Goal: Information Seeking & Learning: Check status

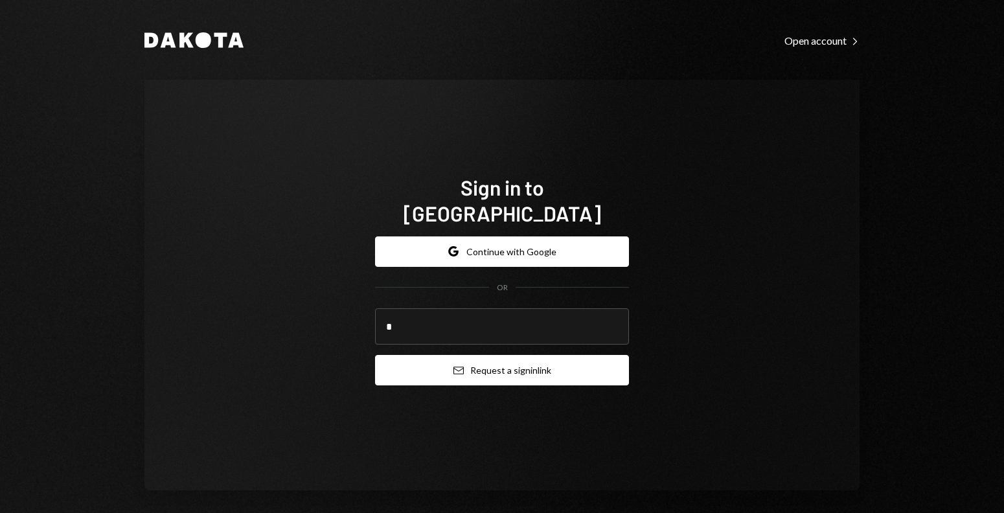
type input "**********"
click at [424, 365] on button "Email Request a sign in link" at bounding box center [502, 370] width 254 height 30
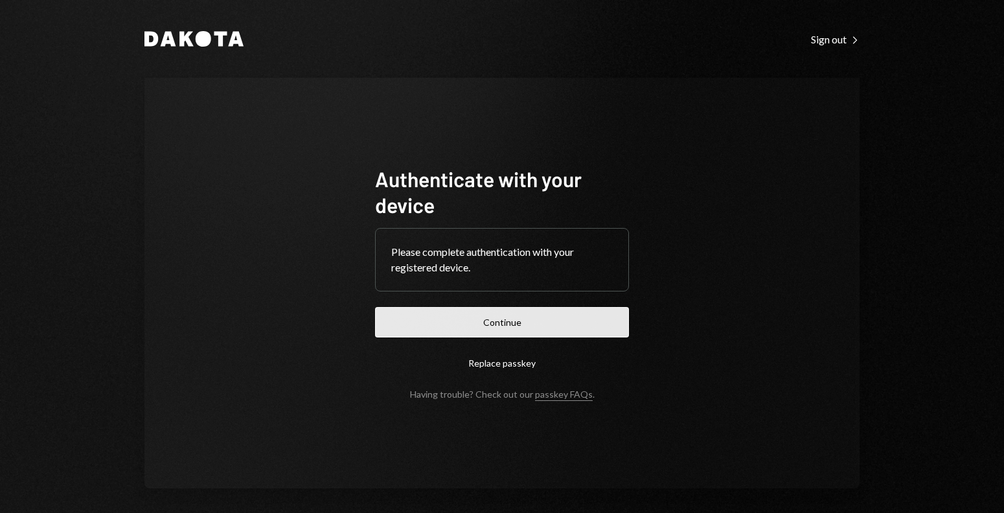
click at [393, 320] on button "Continue" at bounding box center [502, 322] width 254 height 30
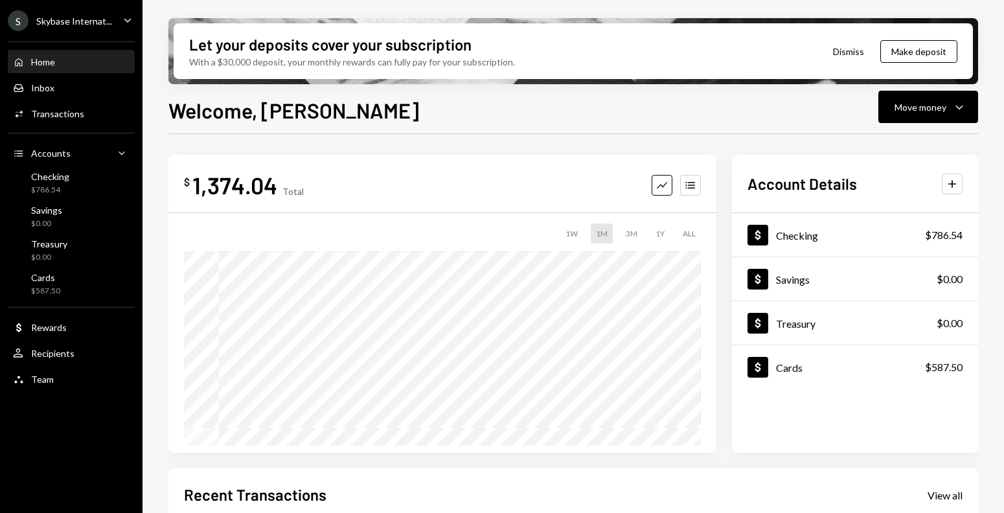
click at [90, 16] on div "Skybase Internat..." at bounding box center [74, 21] width 76 height 11
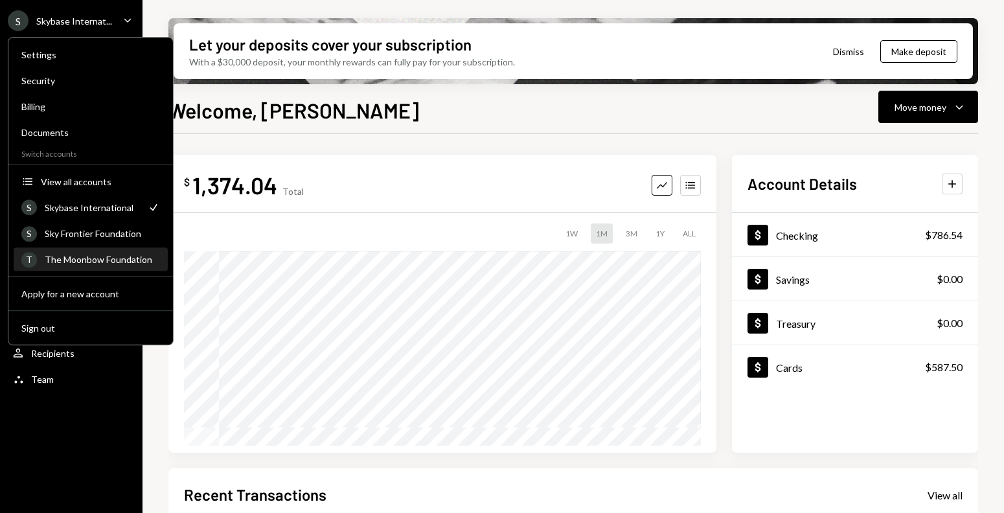
click at [87, 264] on div "The Moonbow Foundation" at bounding box center [102, 259] width 115 height 11
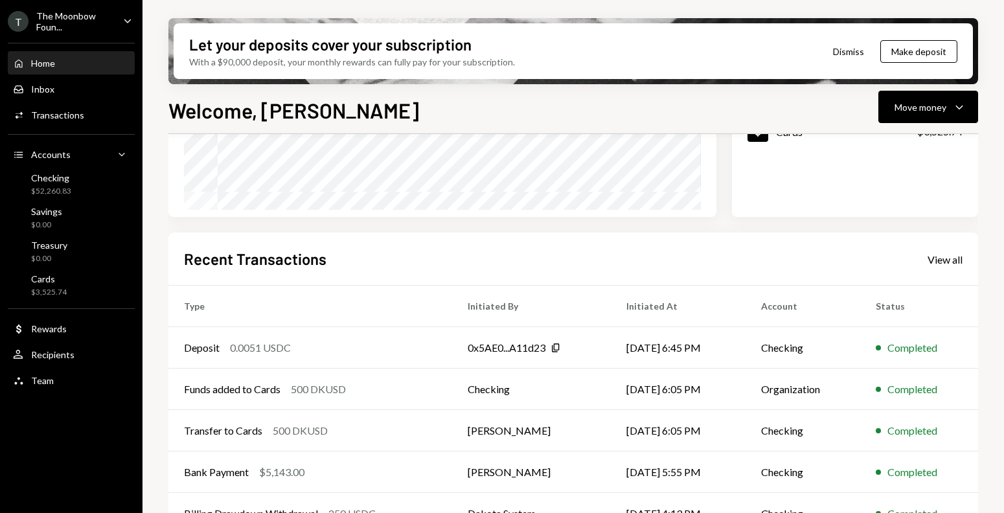
scroll to position [267, 0]
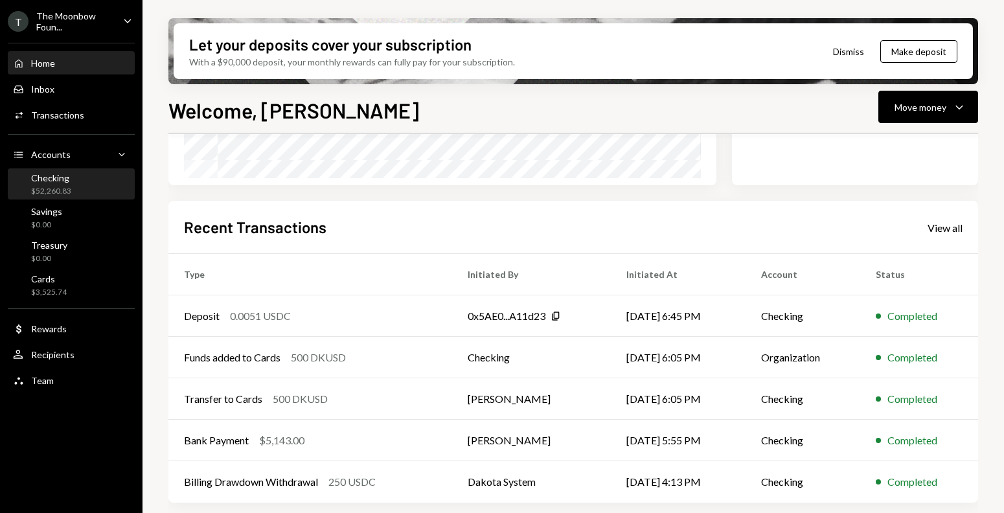
click at [70, 193] on div "$52,260.83" at bounding box center [51, 191] width 40 height 11
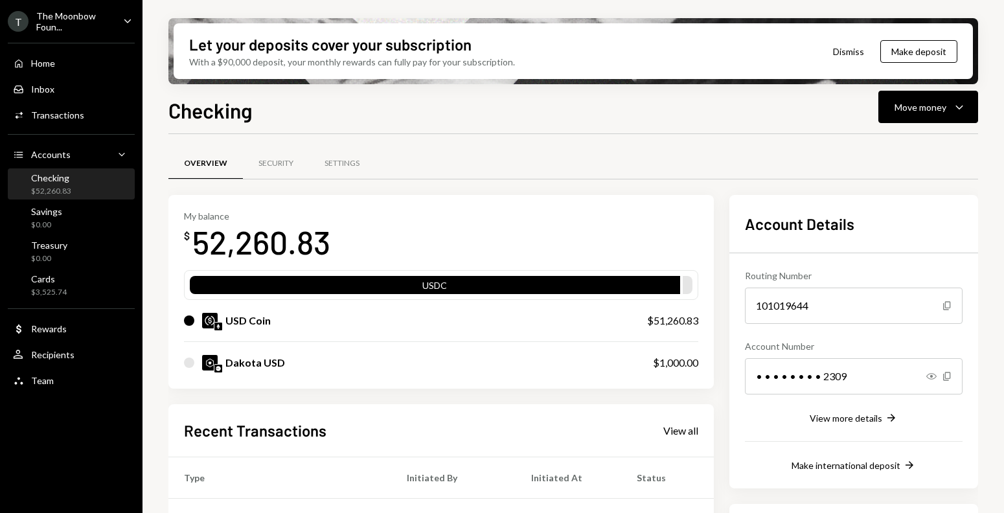
click at [78, 184] on div "Checking $52,260.83" at bounding box center [71, 184] width 117 height 25
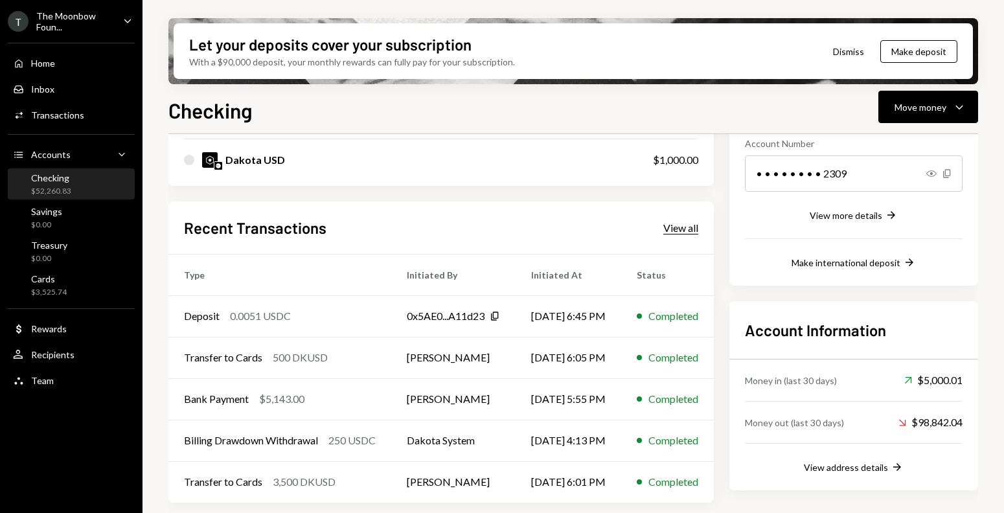
click at [691, 224] on div "View all" at bounding box center [680, 227] width 35 height 13
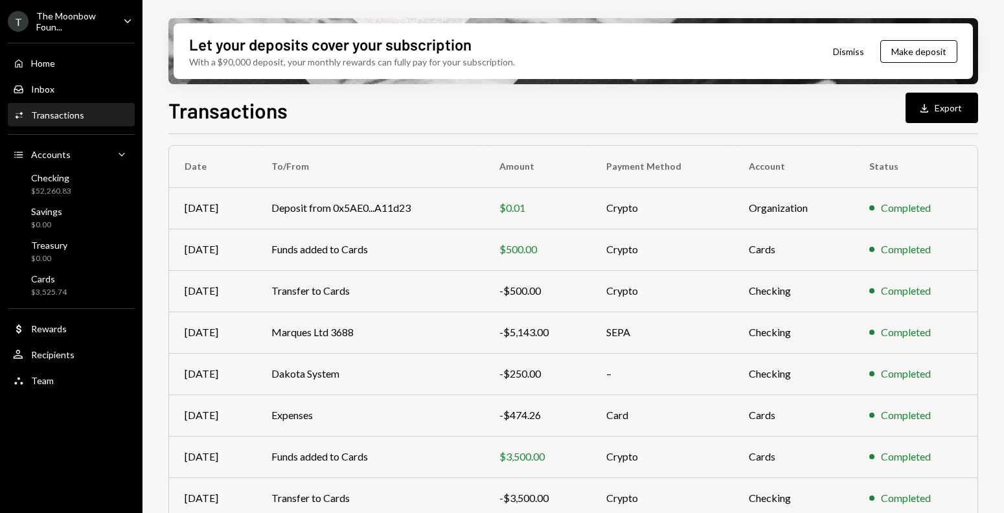
scroll to position [100, 0]
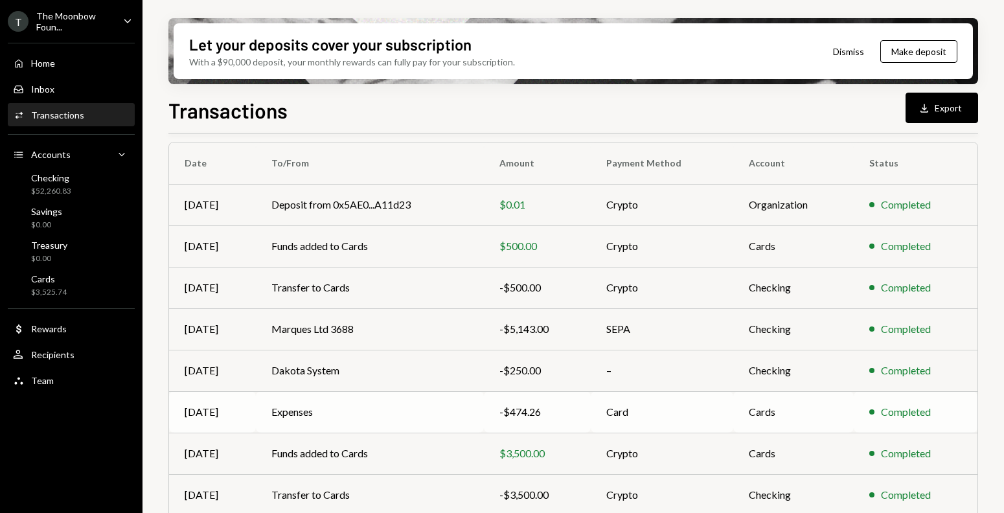
click at [356, 414] on td "Expenses" at bounding box center [370, 411] width 228 height 41
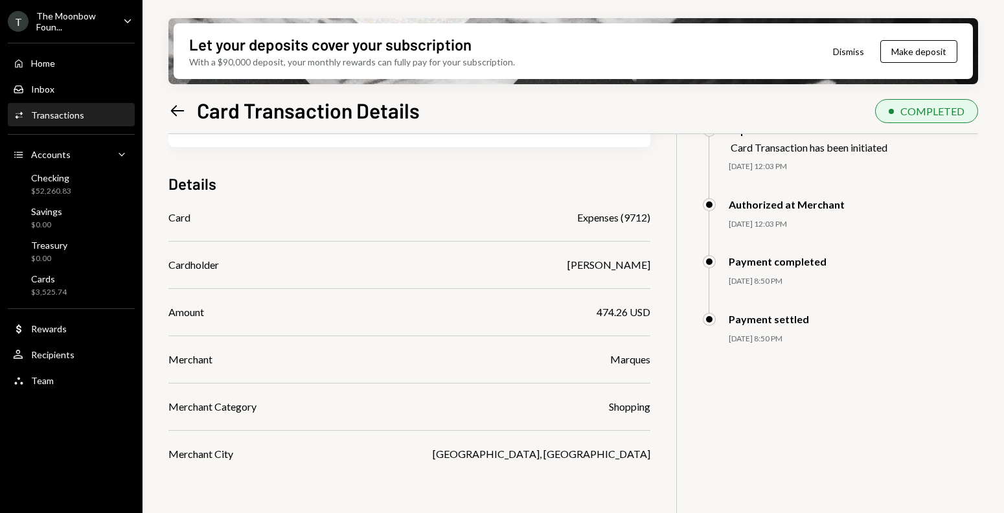
scroll to position [75, 0]
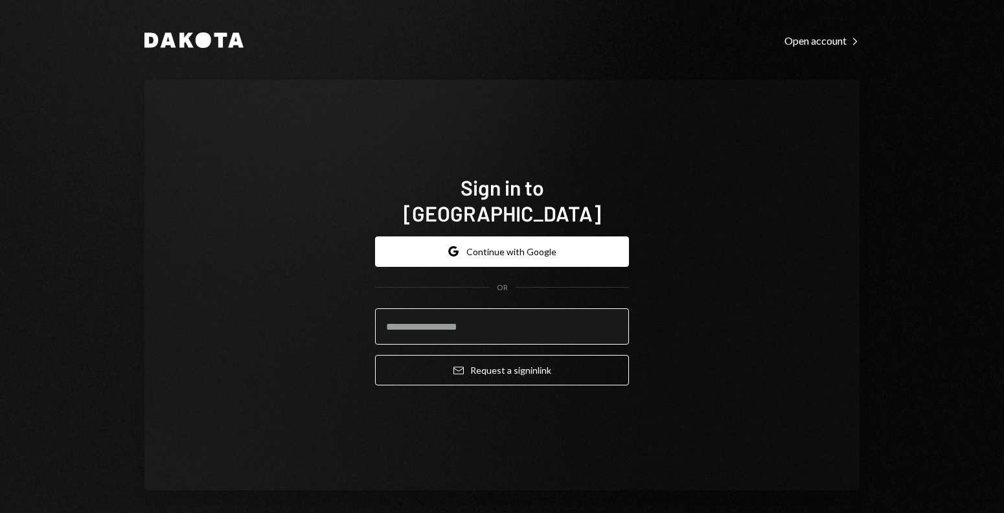
click at [422, 318] on input "email" at bounding box center [502, 326] width 254 height 36
type input "**********"
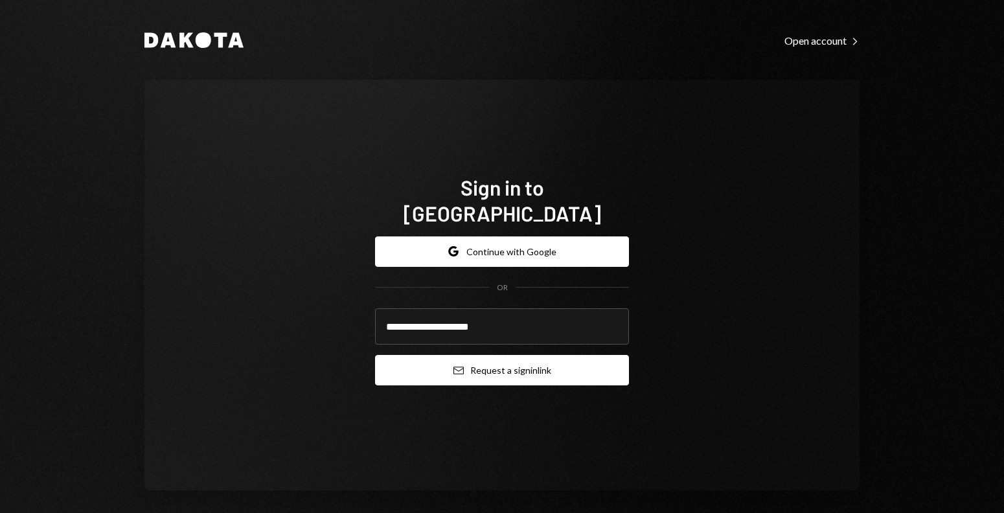
click at [435, 365] on button "Email Request a sign in link" at bounding box center [502, 370] width 254 height 30
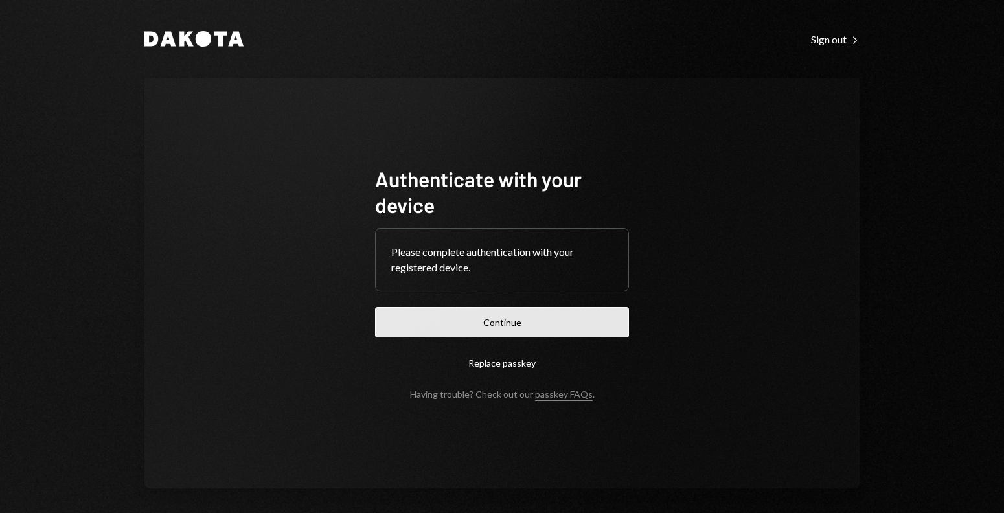
click at [402, 335] on button "Continue" at bounding box center [502, 322] width 254 height 30
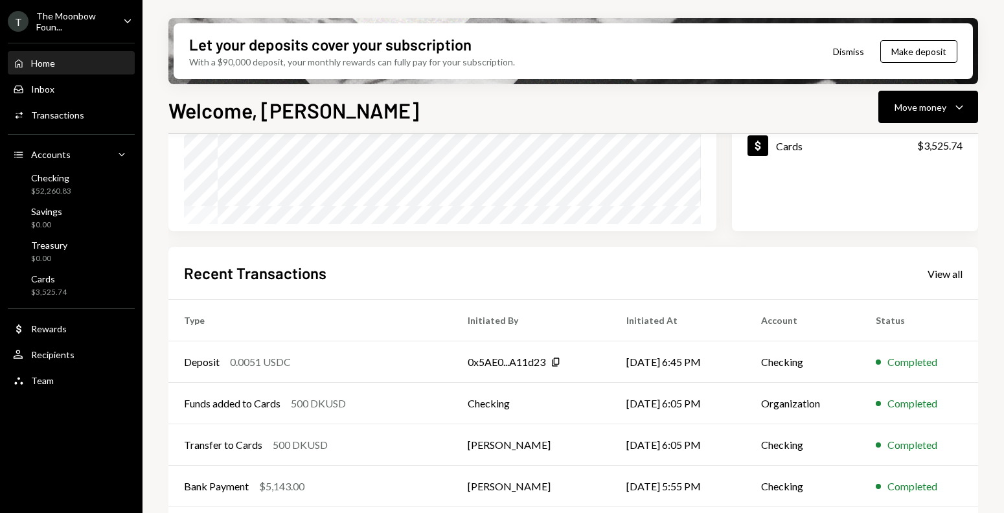
scroll to position [267, 0]
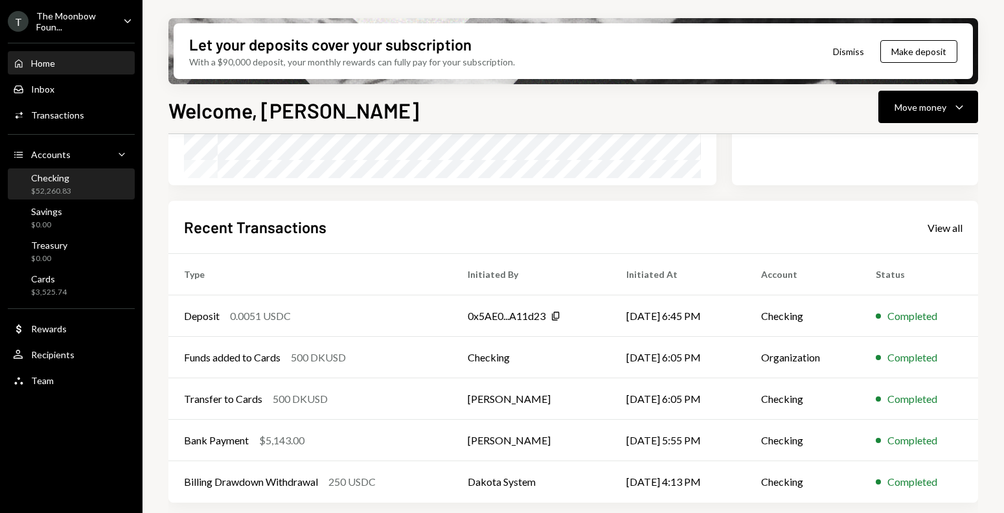
click at [47, 186] on div "$52,260.83" at bounding box center [51, 191] width 40 height 11
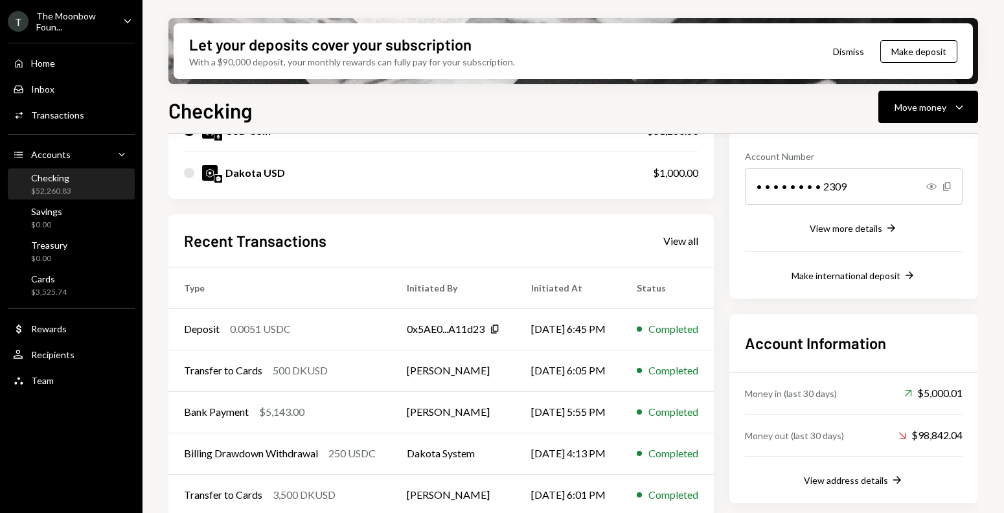
scroll to position [203, 0]
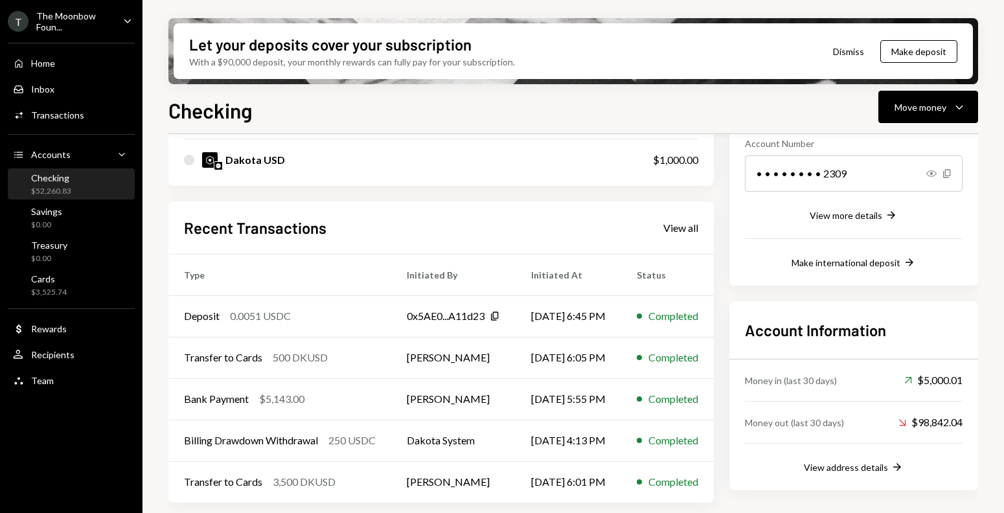
click at [101, 8] on ul "T The Moonbow Foun... Caret Down Home Home Inbox Inbox Activities Transactions …" at bounding box center [71, 197] width 142 height 394
click at [105, 25] on div "The Moonbow Foun..." at bounding box center [74, 21] width 76 height 22
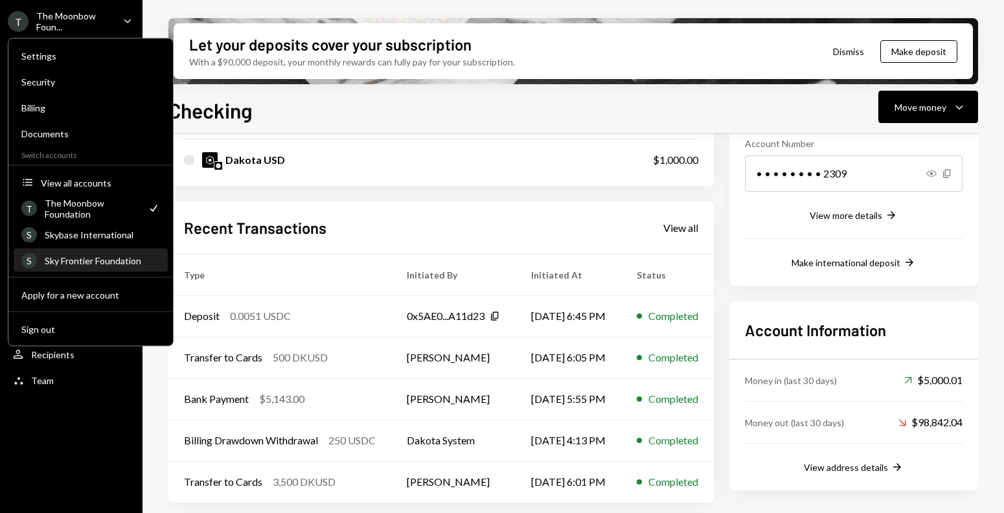
click at [102, 260] on div "Sky Frontier Foundation" at bounding box center [102, 260] width 115 height 11
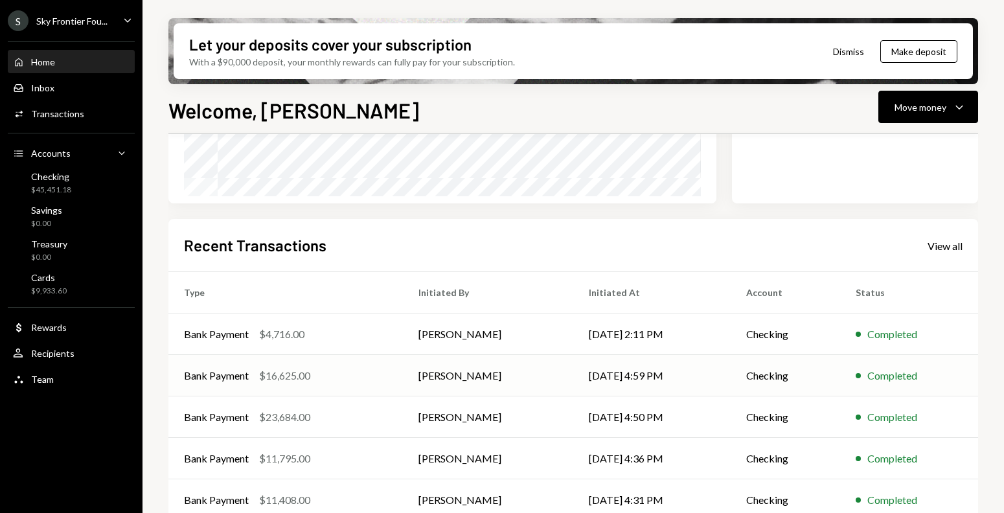
scroll to position [253, 0]
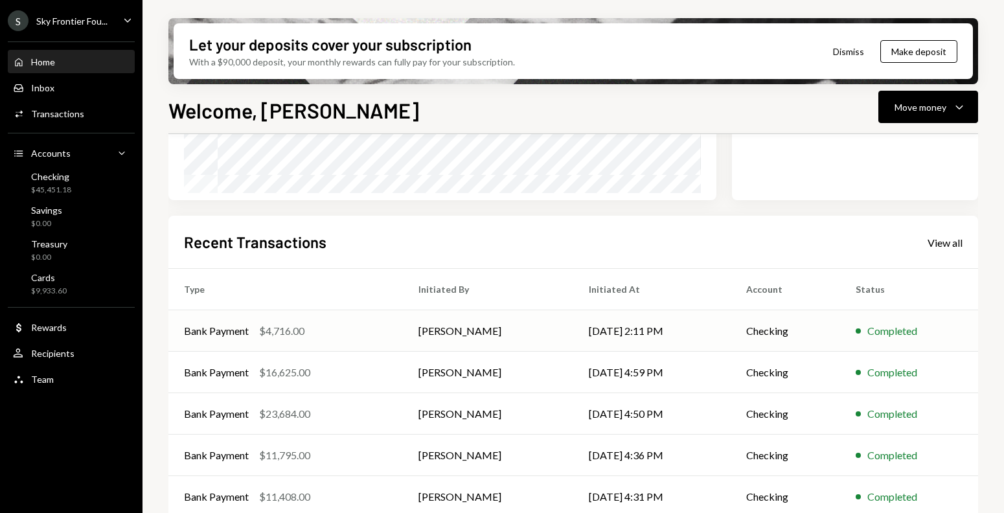
click at [334, 324] on div "Bank Payment $4,716.00" at bounding box center [285, 331] width 203 height 16
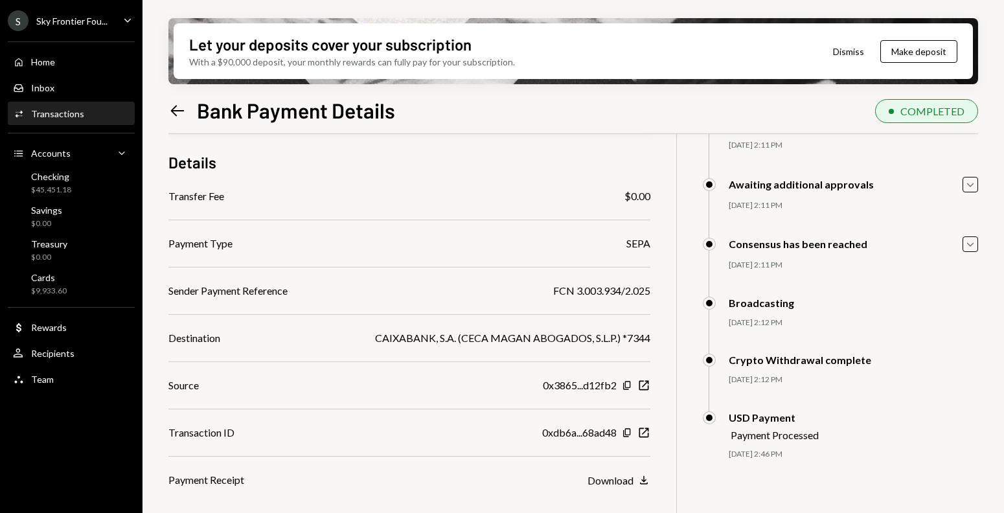
scroll to position [104, 0]
